Goal: Information Seeking & Learning: Learn about a topic

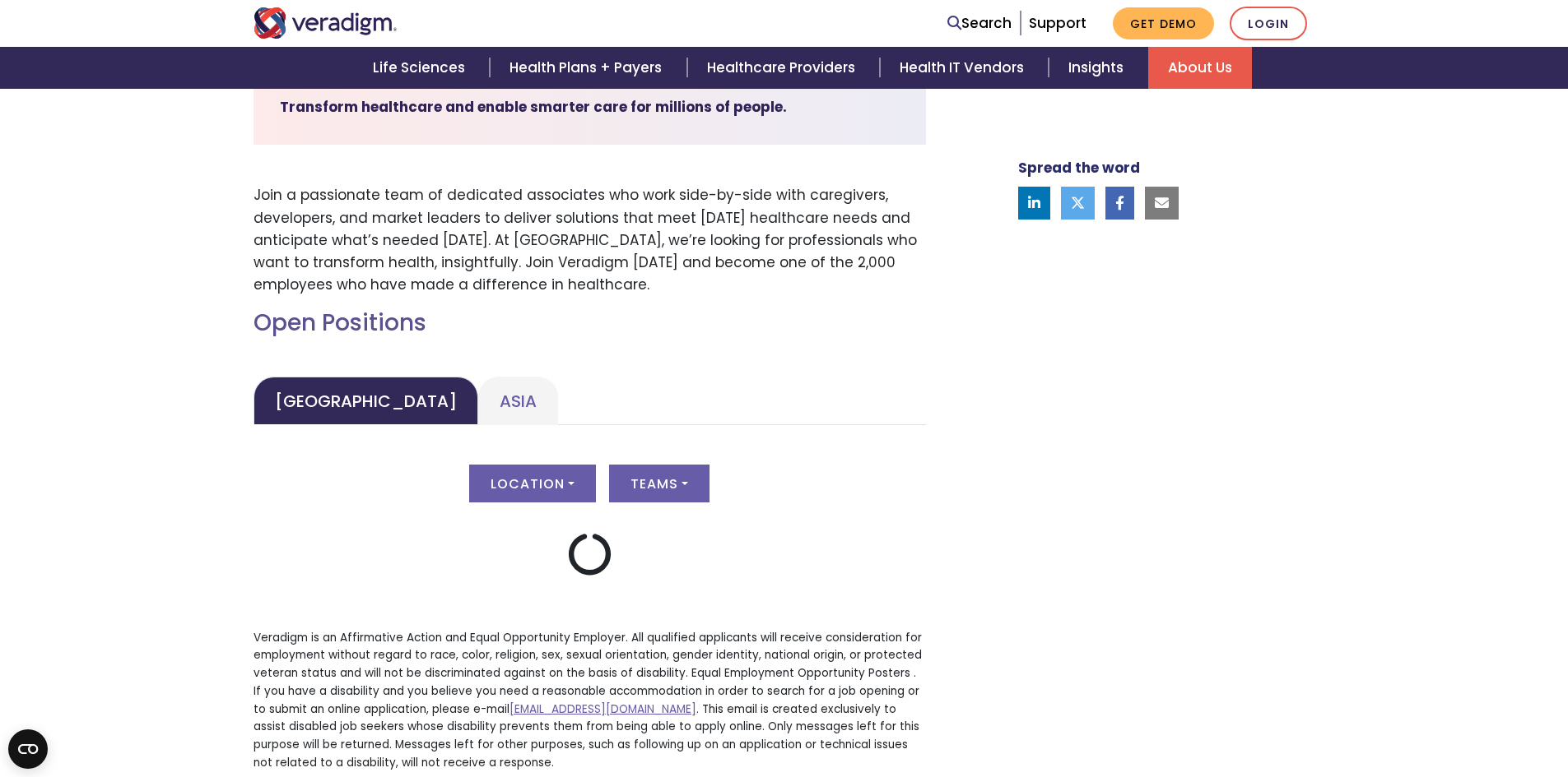
scroll to position [658, 0]
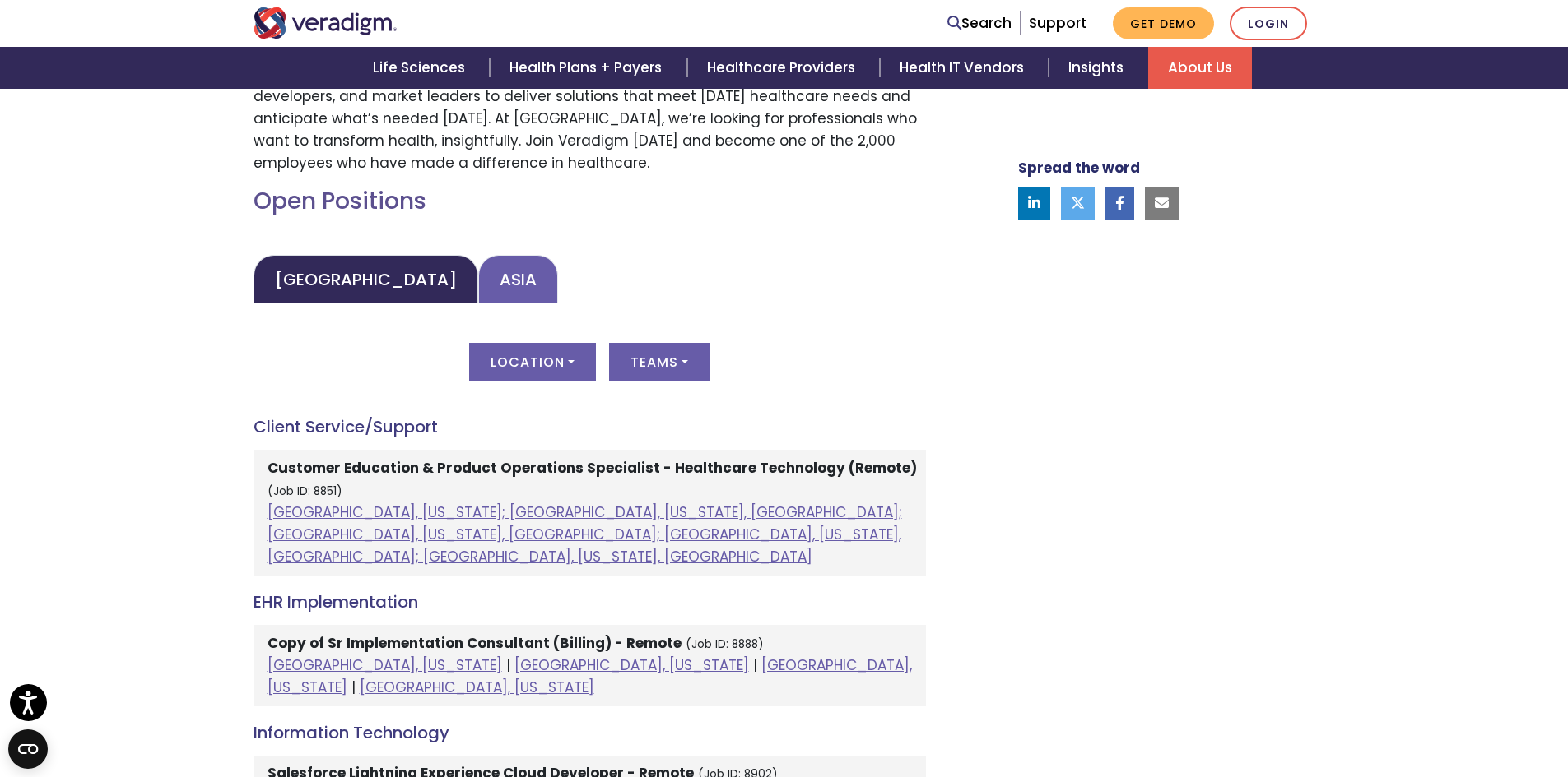
click at [478, 284] on link "Asia" at bounding box center [518, 279] width 80 height 48
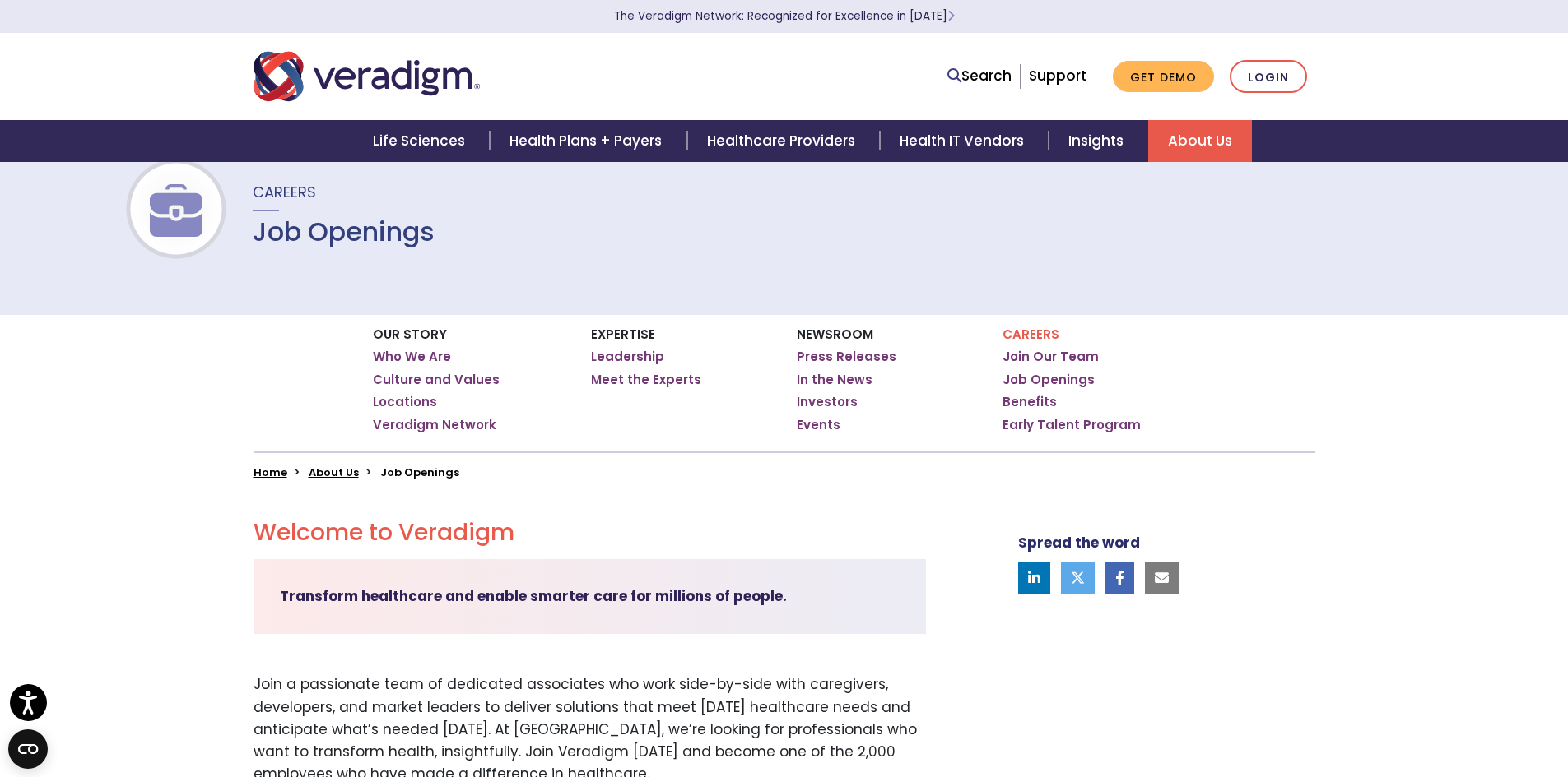
scroll to position [0, 0]
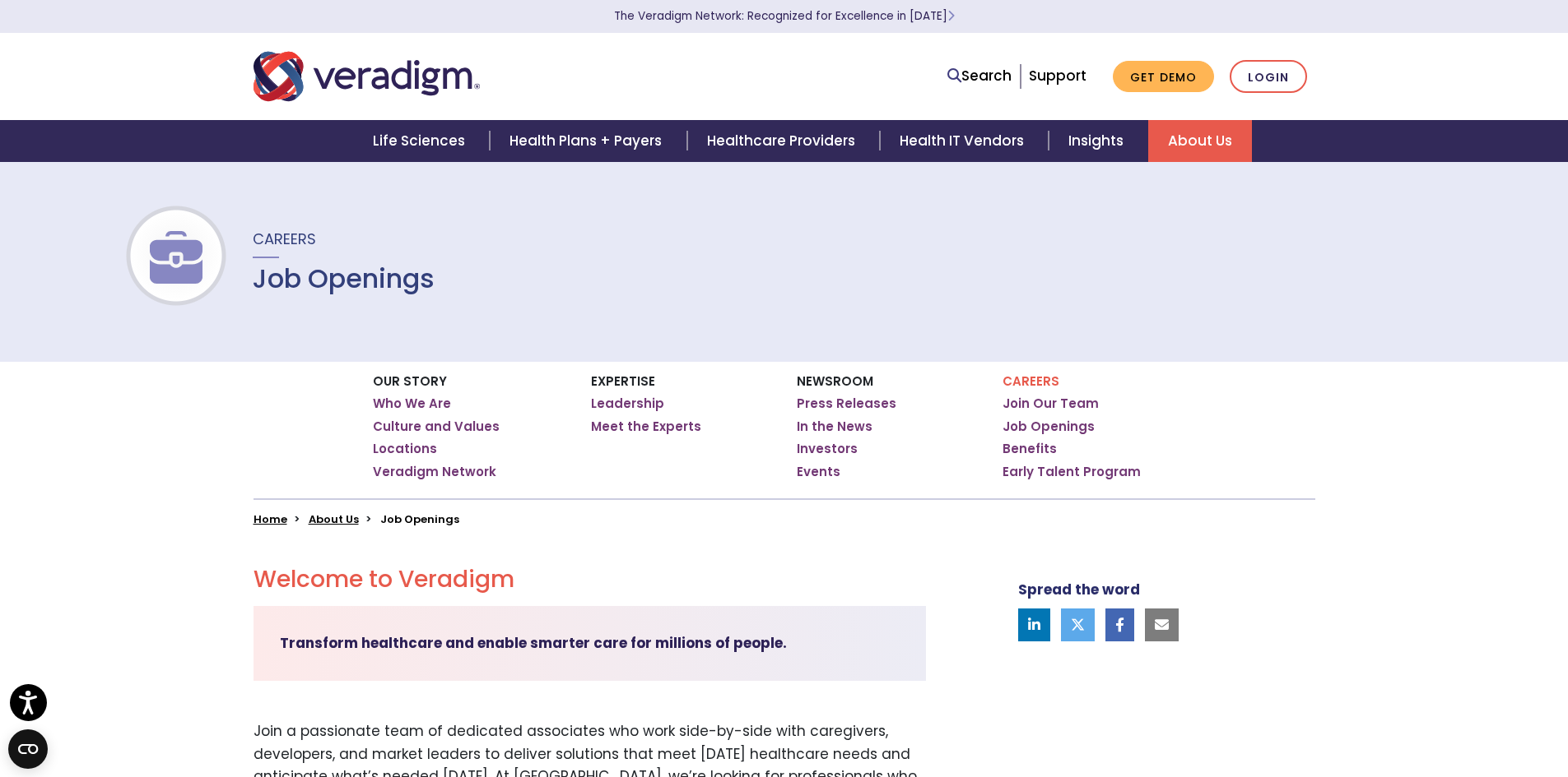
click at [1217, 134] on link "About Us" at bounding box center [1200, 142] width 104 height 42
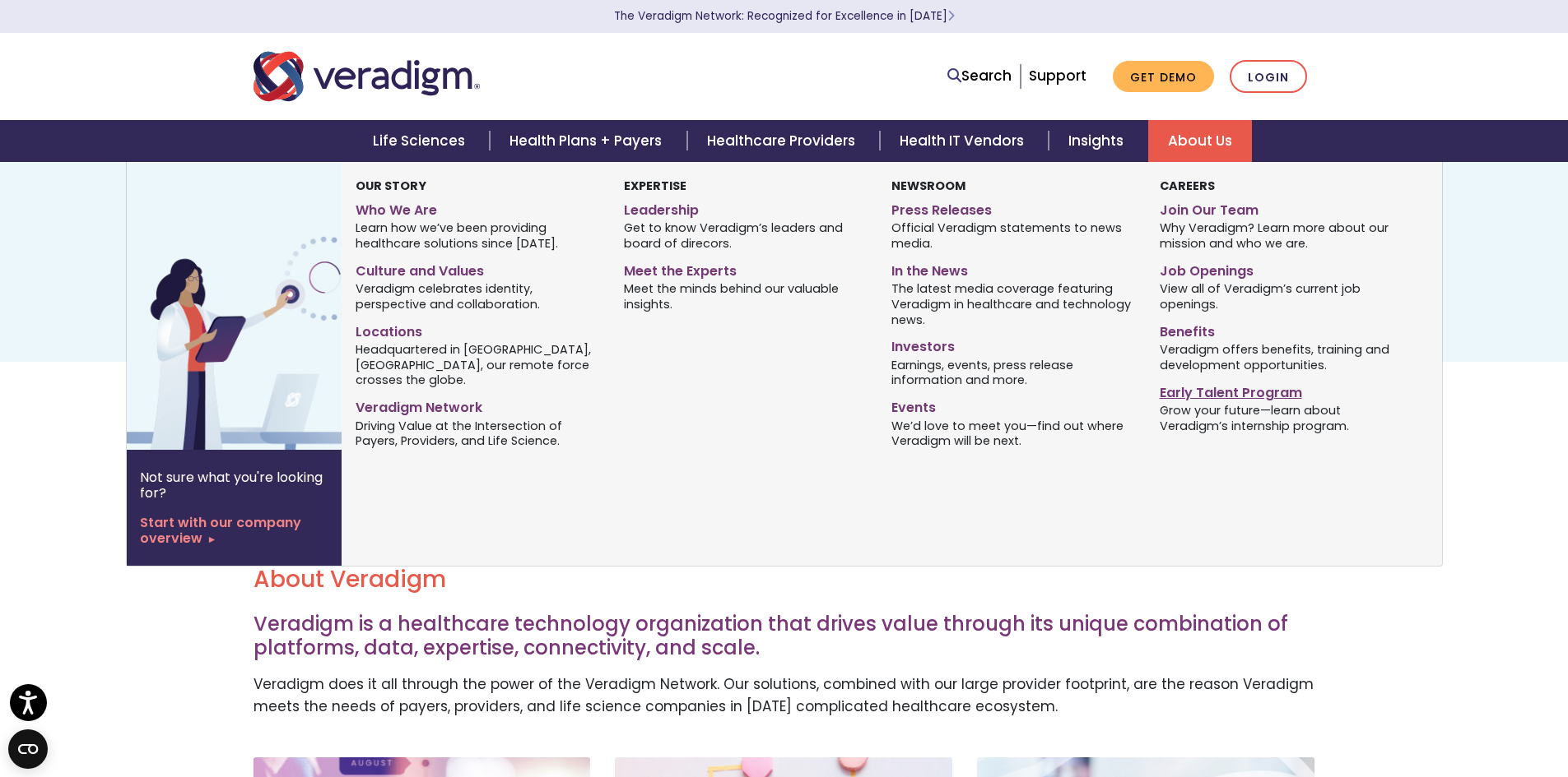
click at [1206, 390] on link "Early Talent Program" at bounding box center [1280, 389] width 243 height 24
